Goal: Navigation & Orientation: Find specific page/section

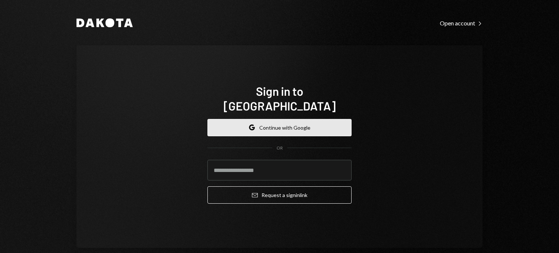
click at [334, 119] on button "Google Continue with Google" at bounding box center [279, 127] width 144 height 17
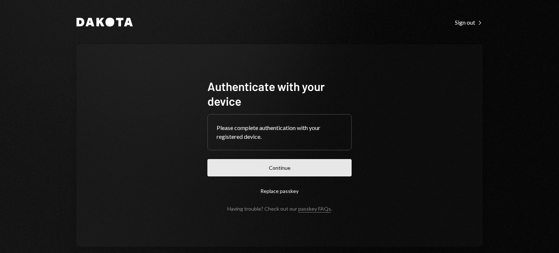
click at [295, 165] on button "Continue" at bounding box center [279, 167] width 144 height 17
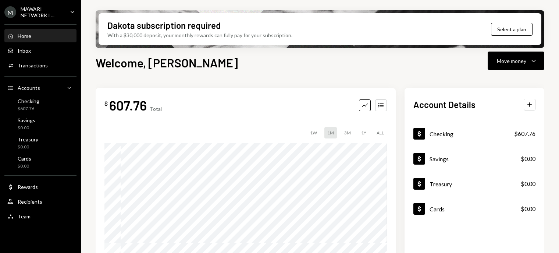
click at [63, 13] on div "MAWARI NETWORK L..." at bounding box center [42, 12] width 43 height 12
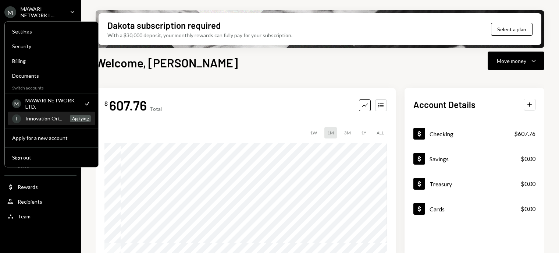
click at [32, 120] on div "Innovation Ori..." at bounding box center [45, 118] width 40 height 6
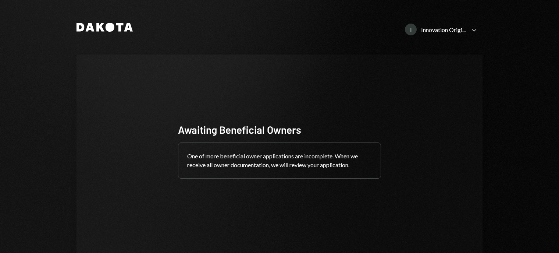
click at [471, 28] on icon "Caret Down" at bounding box center [474, 30] width 8 height 8
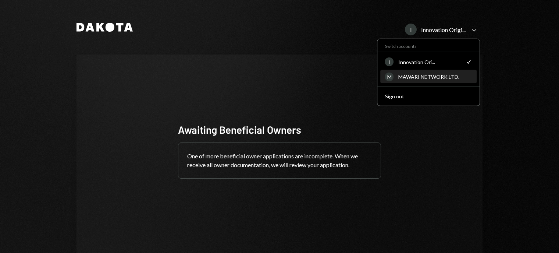
click at [427, 74] on div "MAWARI NETWORK LTD." at bounding box center [435, 77] width 74 height 6
